Goal: Information Seeking & Learning: Learn about a topic

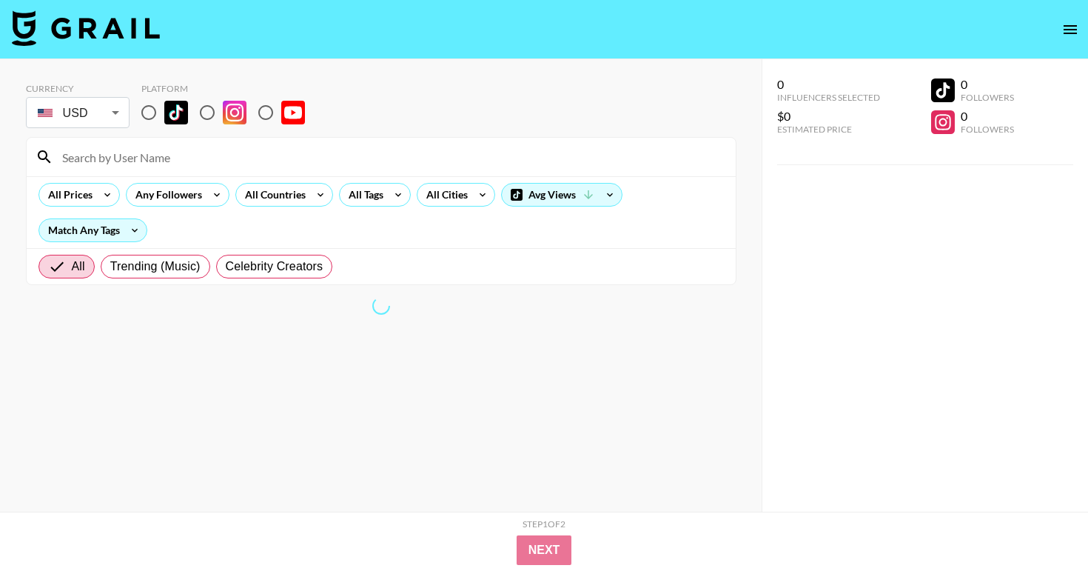
click at [134, 110] on input "radio" at bounding box center [148, 112] width 31 height 31
radio input "true"
click at [277, 204] on div "All Countries" at bounding box center [272, 195] width 73 height 22
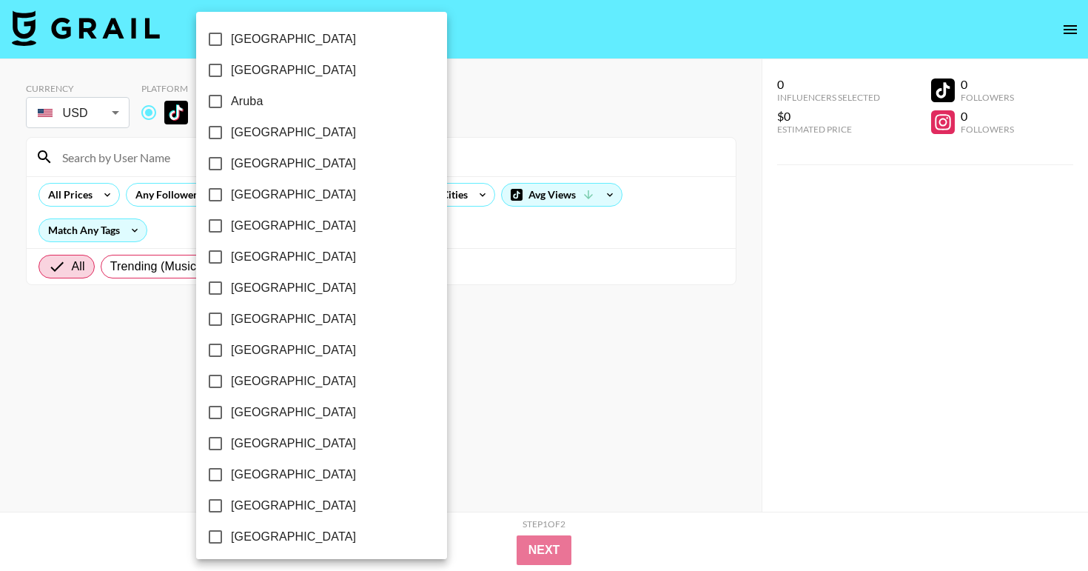
click at [266, 79] on span "[GEOGRAPHIC_DATA]" at bounding box center [293, 70] width 125 height 18
click at [231, 86] on input "[GEOGRAPHIC_DATA]" at bounding box center [215, 70] width 31 height 31
checkbox input "true"
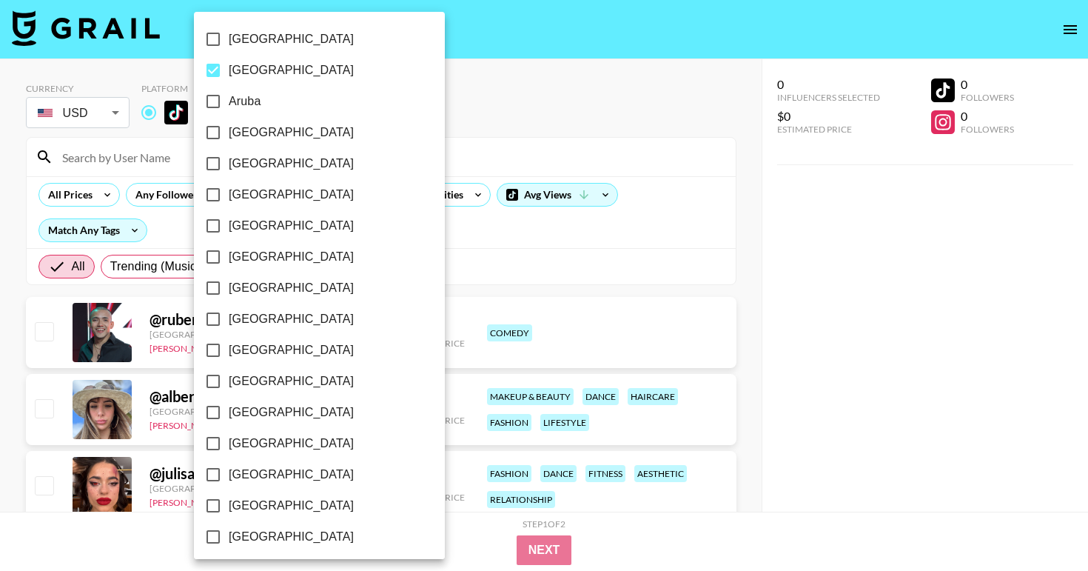
click at [444, 231] on div at bounding box center [544, 285] width 1088 height 571
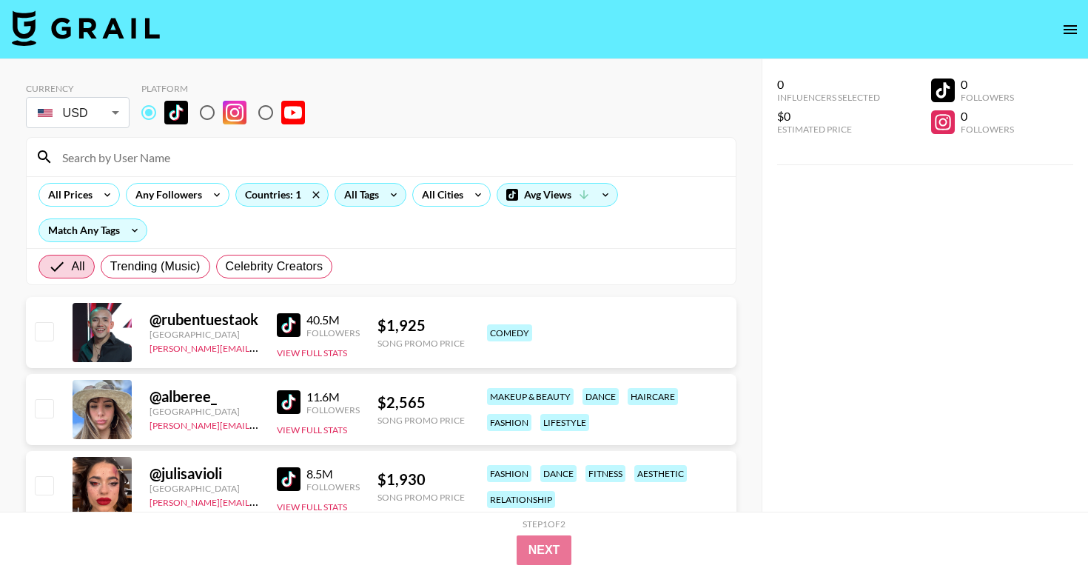
click at [401, 193] on icon at bounding box center [394, 195] width 24 height 22
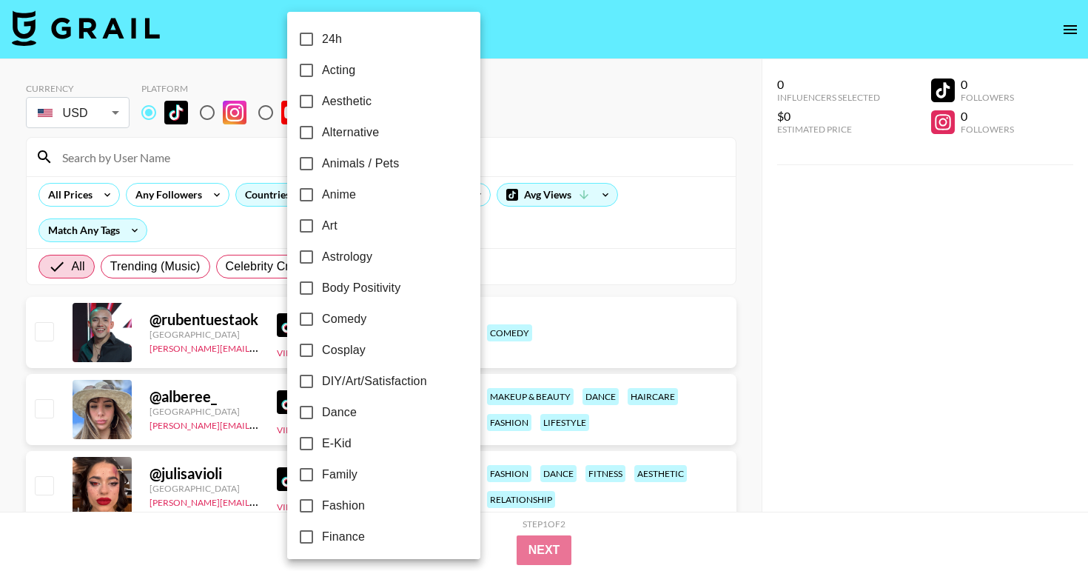
click at [377, 469] on label "Family" at bounding box center [374, 474] width 166 height 31
click at [322, 469] on input "Family" at bounding box center [306, 474] width 31 height 31
checkbox input "true"
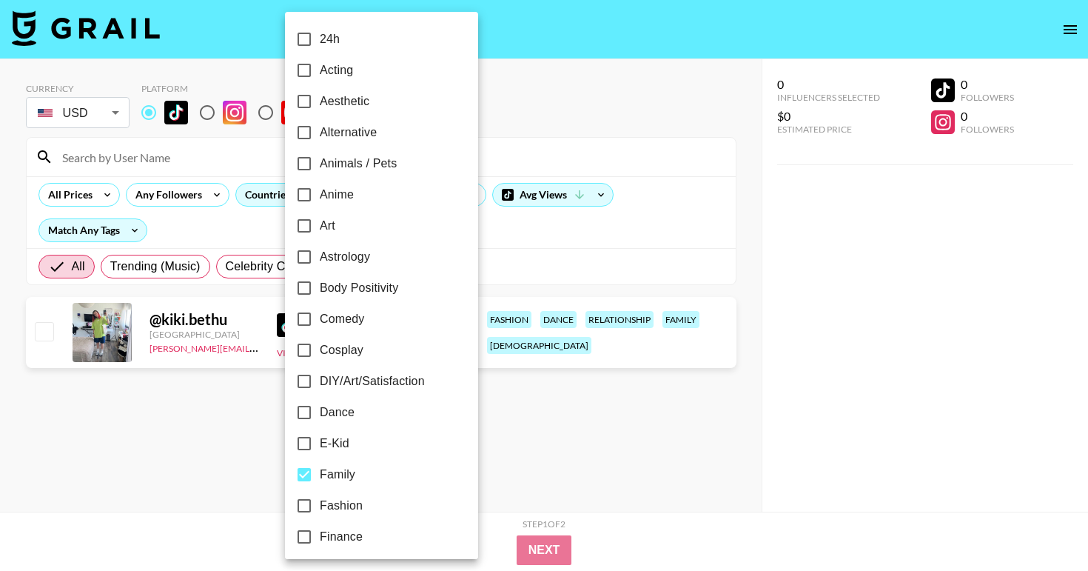
click at [594, 469] on div at bounding box center [544, 285] width 1088 height 571
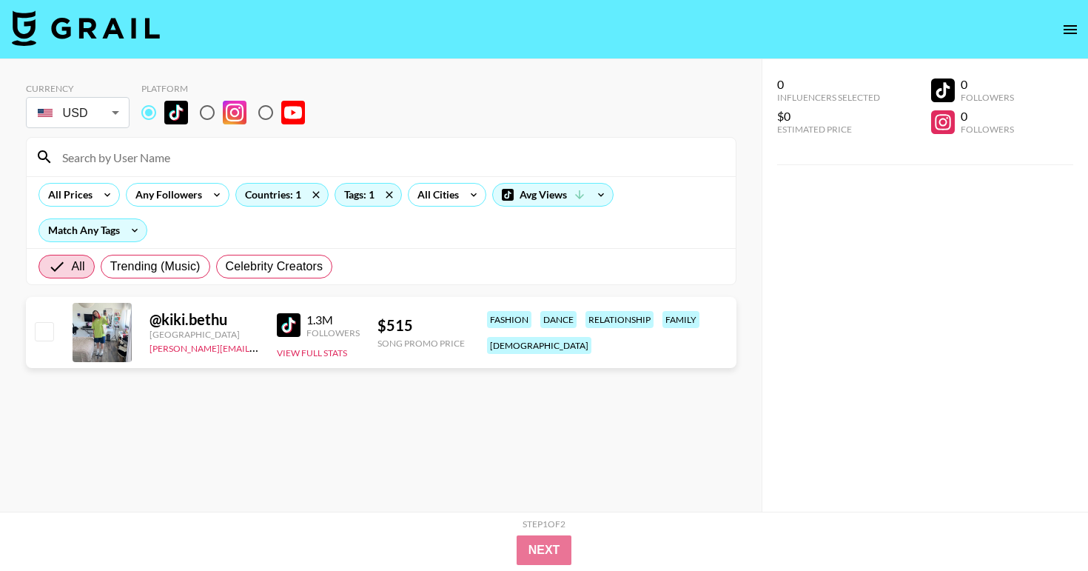
click at [293, 329] on img at bounding box center [289, 325] width 24 height 24
click at [290, 200] on div "Countries: 1" at bounding box center [282, 195] width 92 height 22
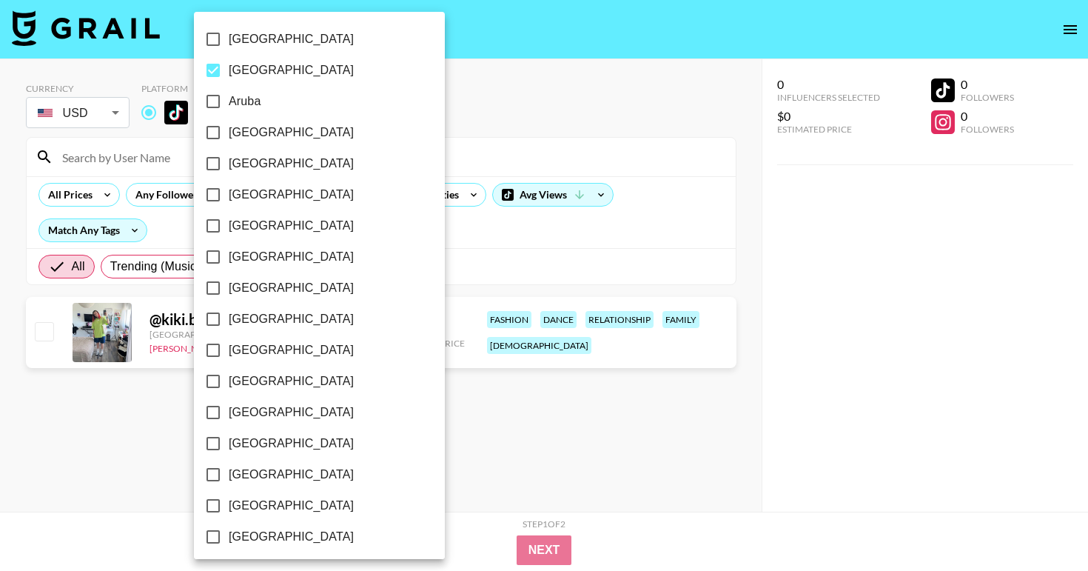
click at [260, 78] on span "[GEOGRAPHIC_DATA]" at bounding box center [291, 70] width 125 height 18
click at [229, 78] on input "[GEOGRAPHIC_DATA]" at bounding box center [213, 70] width 31 height 31
checkbox input "false"
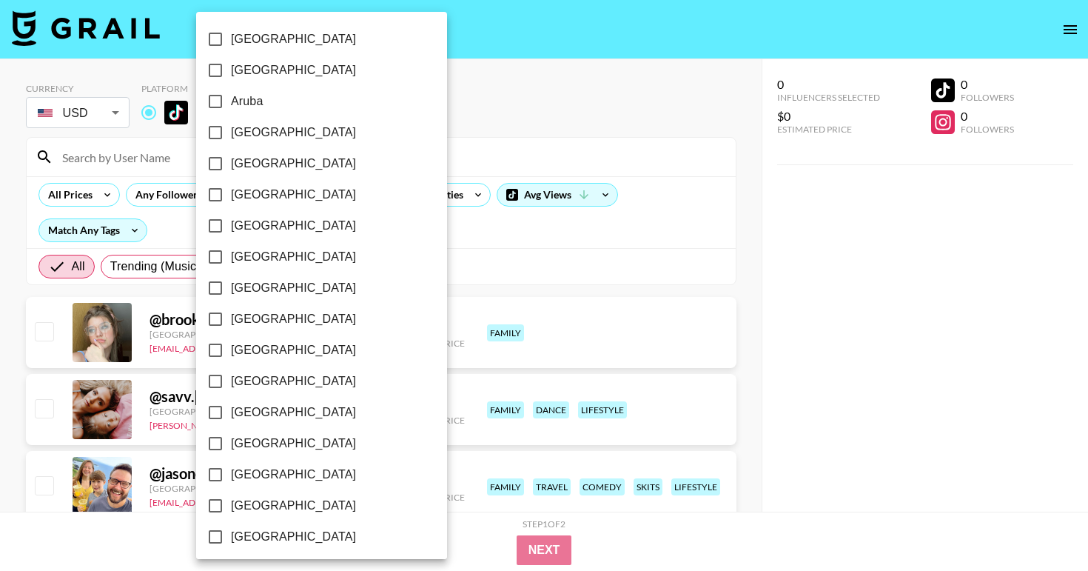
click at [248, 141] on span "[GEOGRAPHIC_DATA]" at bounding box center [293, 133] width 125 height 18
click at [231, 141] on input "[GEOGRAPHIC_DATA]" at bounding box center [215, 132] width 31 height 31
checkbox input "true"
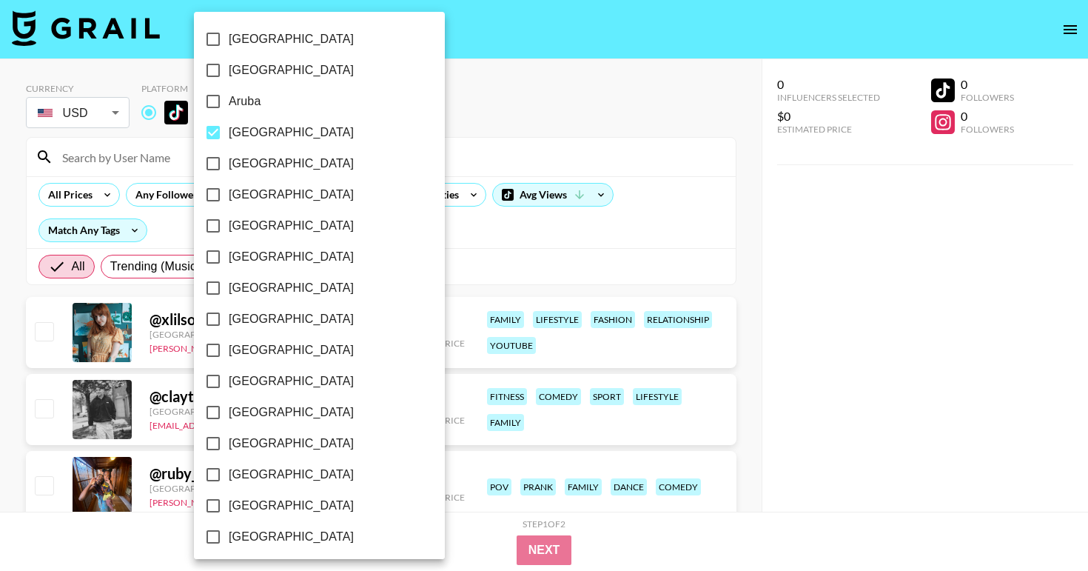
click at [753, 240] on div at bounding box center [544, 285] width 1088 height 571
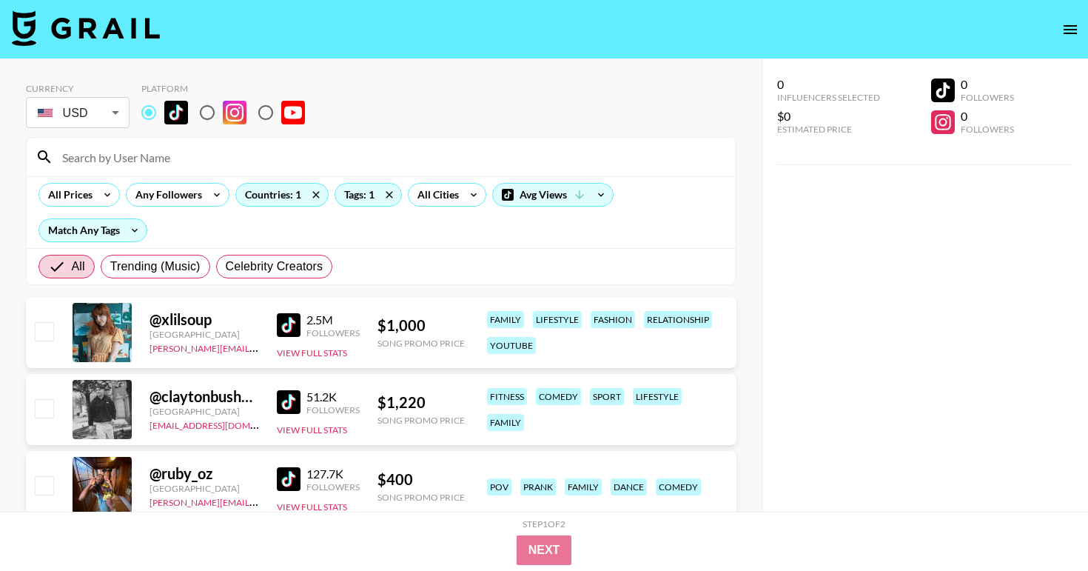
scroll to position [59, 0]
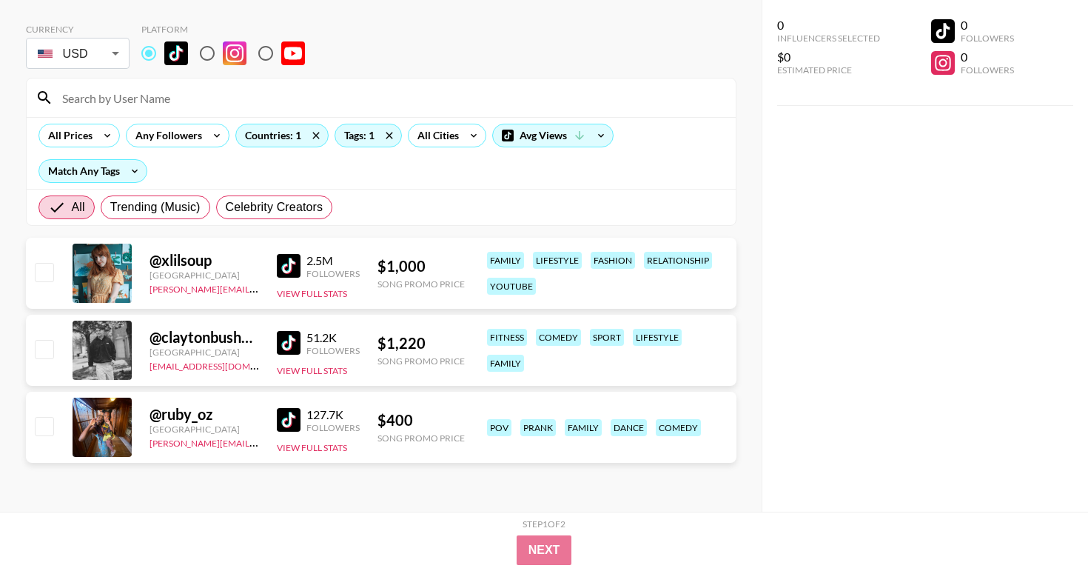
click at [298, 262] on img at bounding box center [289, 266] width 24 height 24
click at [294, 338] on img at bounding box center [289, 343] width 24 height 24
click at [173, 417] on div "@ ruby_oz" at bounding box center [205, 414] width 110 height 19
click at [288, 414] on img at bounding box center [289, 420] width 24 height 24
